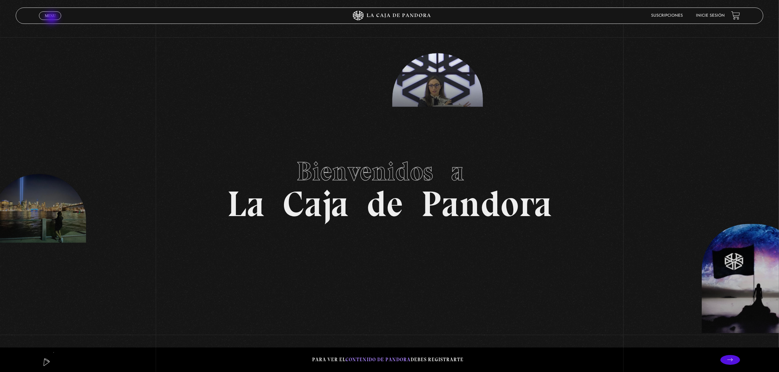
click at [52, 19] on span "Cerrar" at bounding box center [50, 21] width 15 height 5
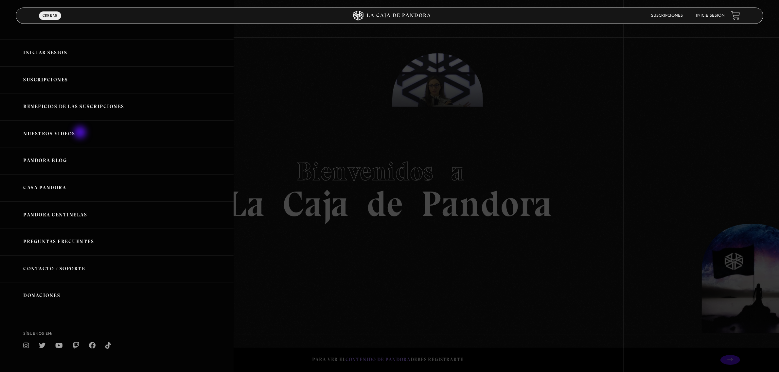
click at [81, 133] on link "Nuestros Videos" at bounding box center [117, 133] width 234 height 27
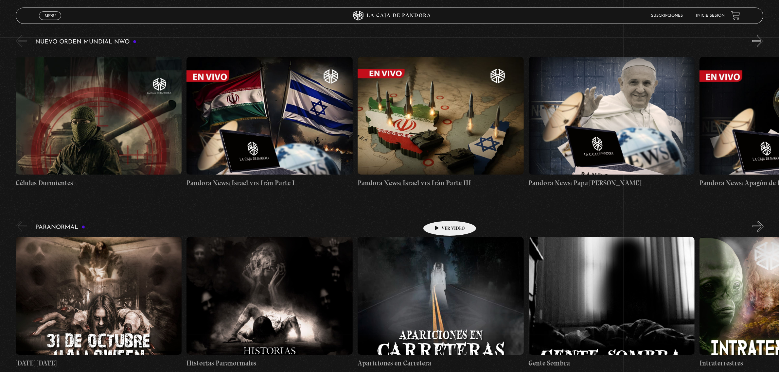
scroll to position [82, 0]
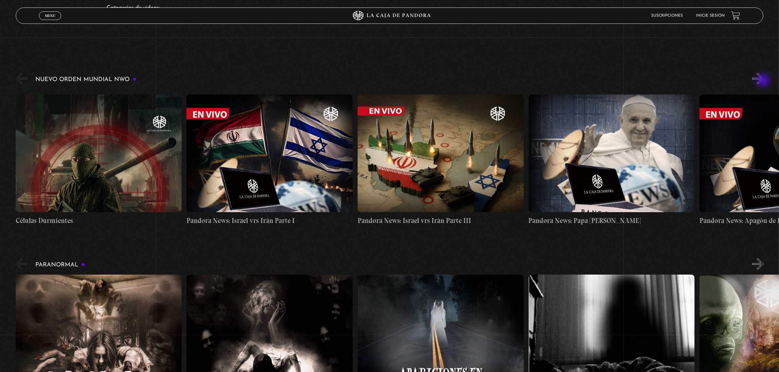
click at [764, 81] on button "»" at bounding box center [757, 78] width 11 height 11
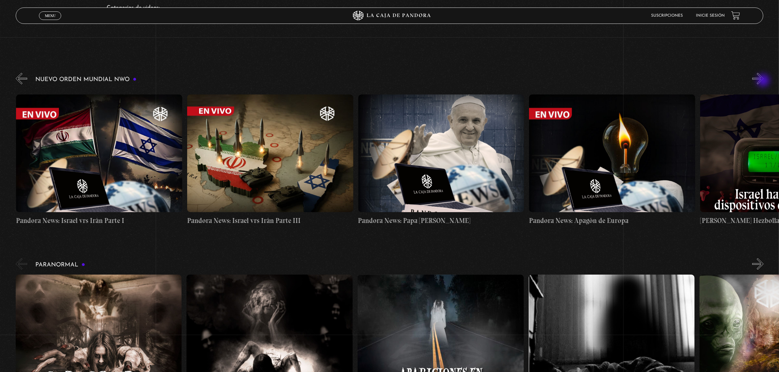
click at [764, 81] on button "»" at bounding box center [757, 78] width 11 height 11
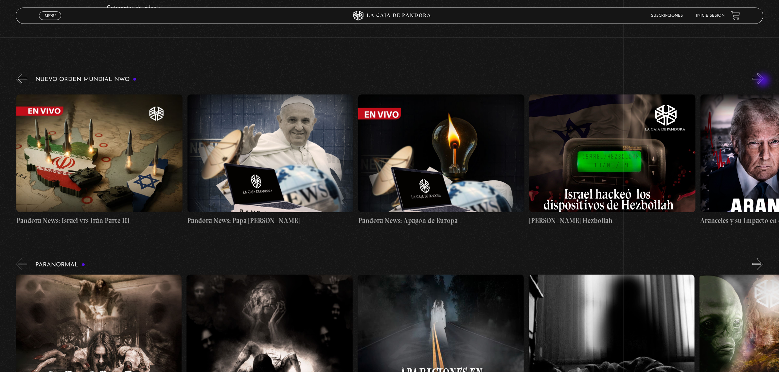
click at [764, 81] on button "»" at bounding box center [757, 78] width 11 height 11
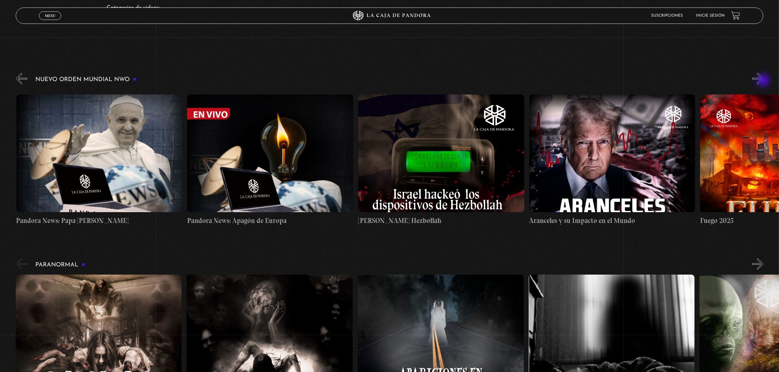
click at [764, 81] on button "»" at bounding box center [757, 78] width 11 height 11
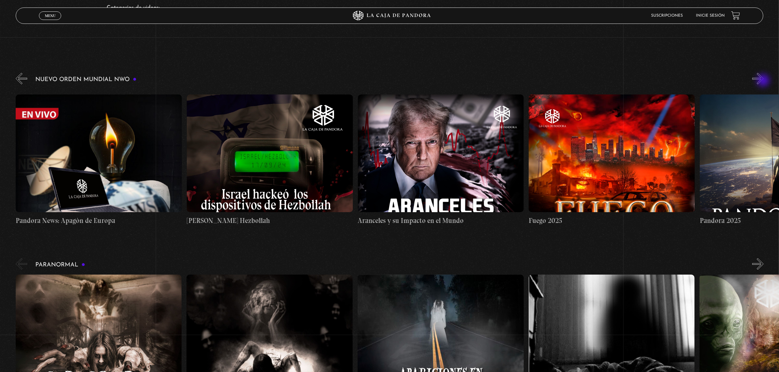
click at [764, 81] on button "»" at bounding box center [757, 78] width 11 height 11
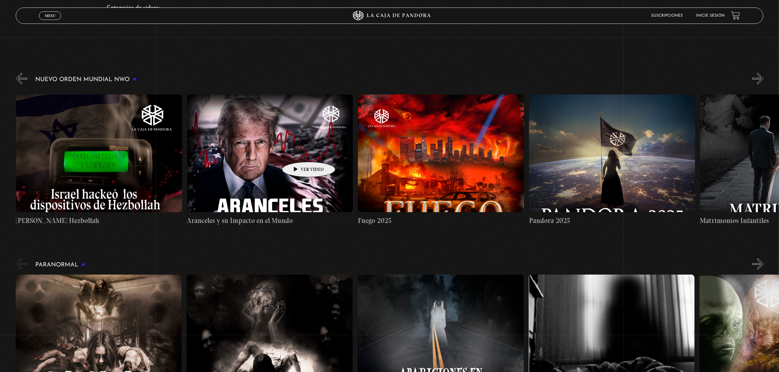
scroll to position [0, 855]
click at [298, 152] on figure at bounding box center [270, 154] width 166 height 118
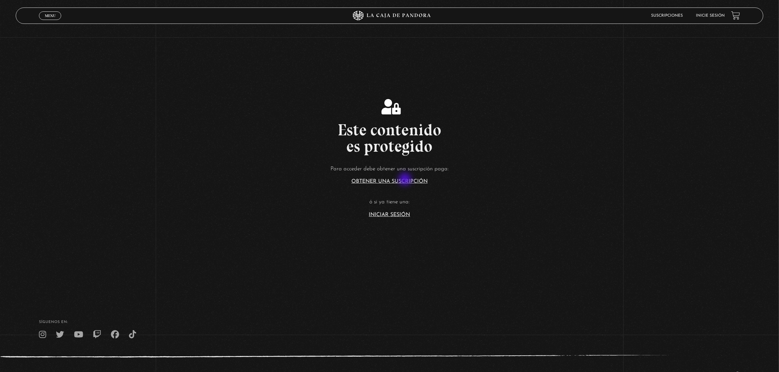
click at [406, 180] on link "Obtener una suscripción" at bounding box center [389, 181] width 76 height 5
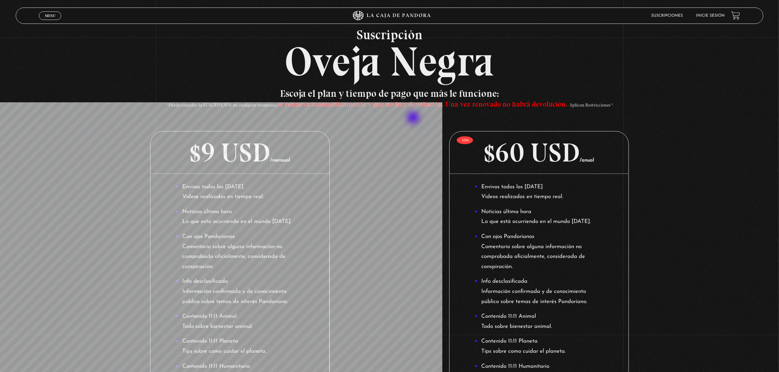
scroll to position [82, 0]
